Goal: Information Seeking & Learning: Learn about a topic

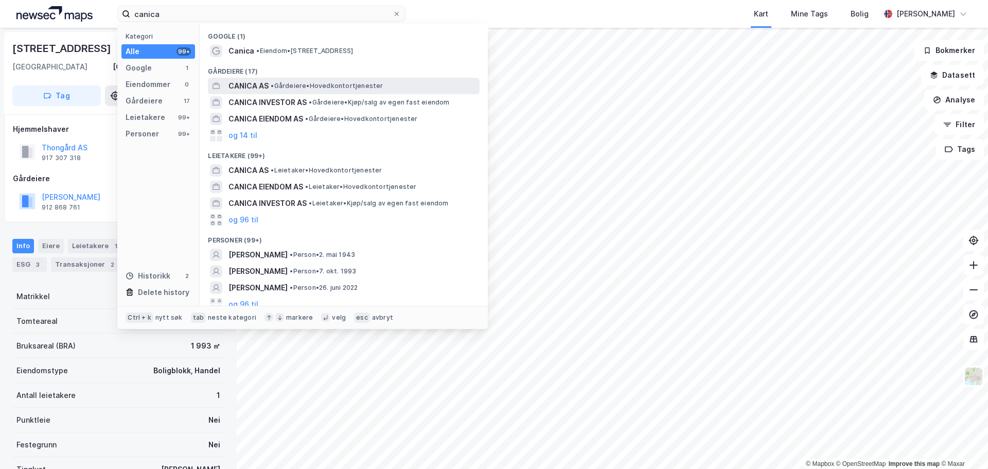
click at [310, 85] on span "• Gårdeiere • Hovedkontortjenester" at bounding box center [327, 86] width 112 height 8
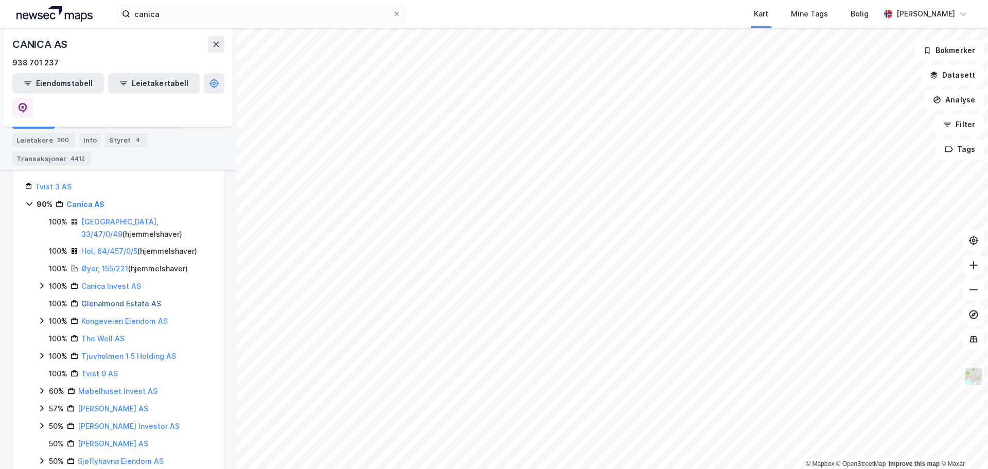
scroll to position [257, 0]
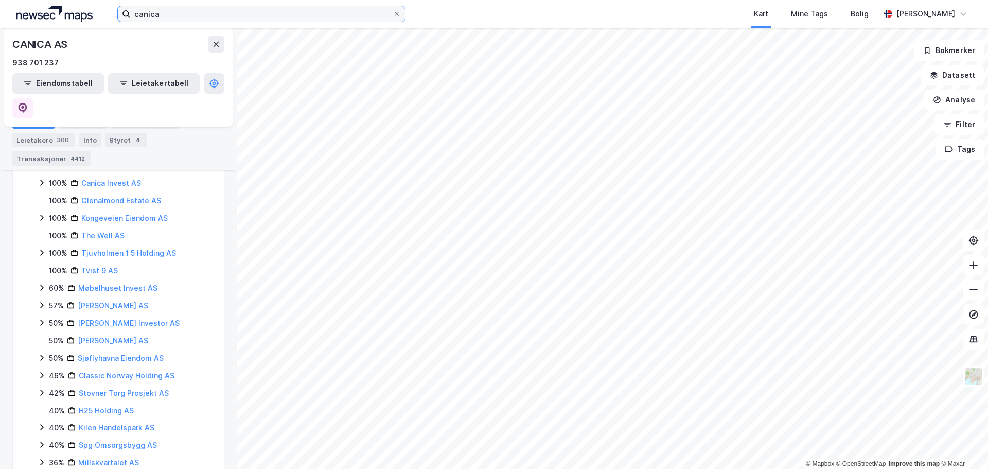
click at [231, 14] on input "canica" at bounding box center [261, 13] width 262 height 15
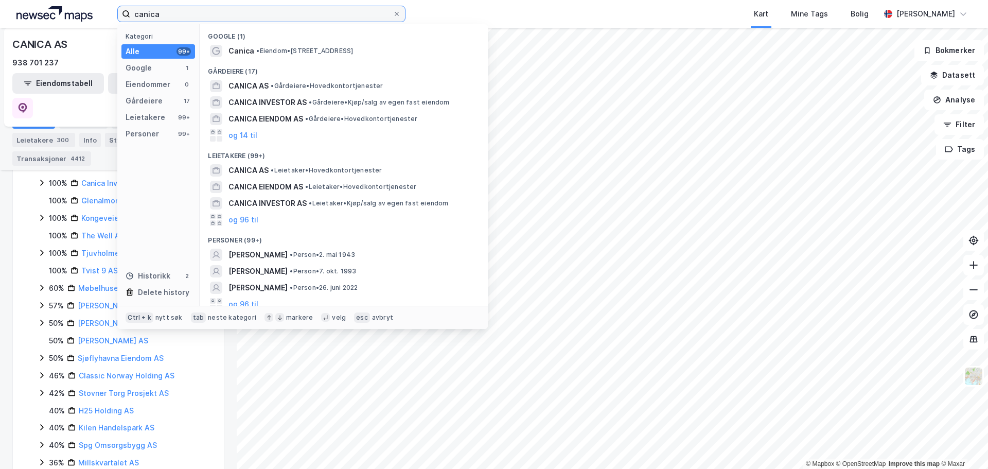
click at [231, 14] on input "canica" at bounding box center [261, 13] width 262 height 15
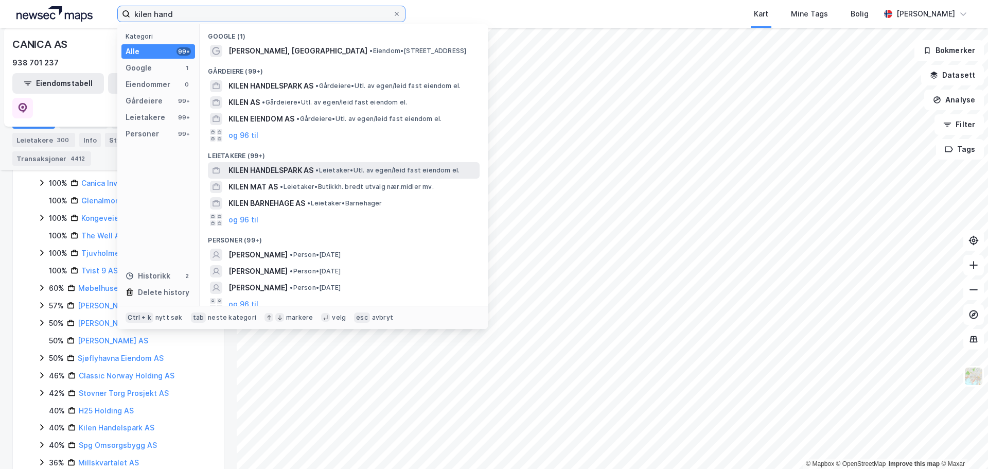
type input "kilen hand"
click at [303, 167] on span "KILEN HANDELSPARK AS" at bounding box center [270, 170] width 85 height 12
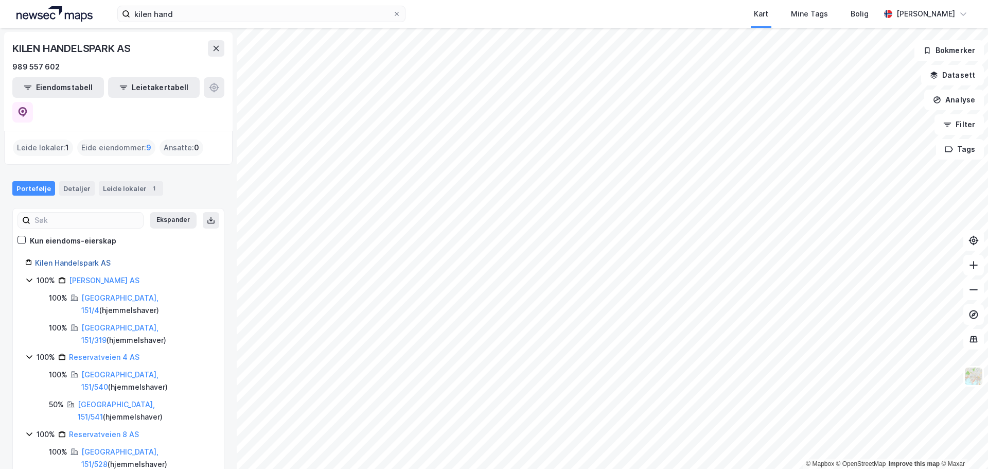
click at [81, 258] on link "Kilen Handelspark AS" at bounding box center [73, 262] width 76 height 9
click at [99, 276] on link "[PERSON_NAME] AS" at bounding box center [104, 280] width 70 height 9
